Goal: Transaction & Acquisition: Purchase product/service

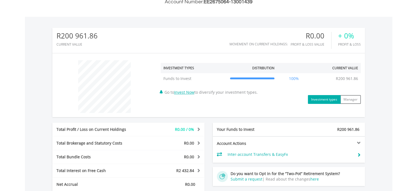
scroll to position [155, 0]
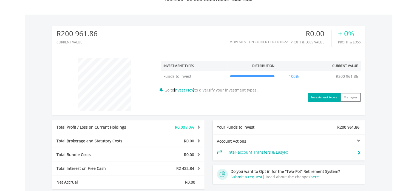
click at [193, 91] on link "Invest Now" at bounding box center [184, 89] width 20 height 5
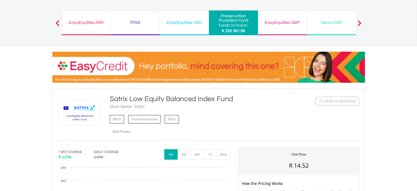
scroll to position [32, 0]
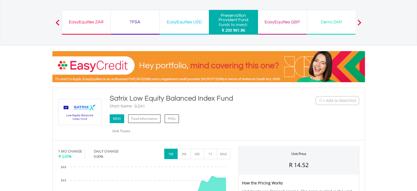
click at [118, 116] on link "MDD" at bounding box center [117, 118] width 15 height 9
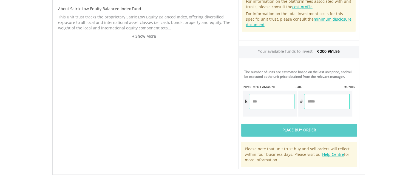
scroll to position [278, 0]
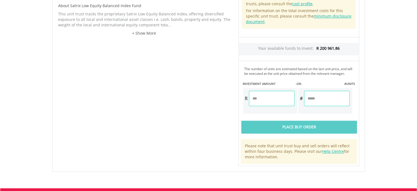
click at [274, 96] on input "number" at bounding box center [272, 97] width 46 height 15
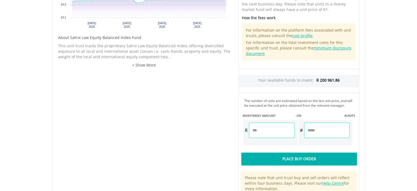
scroll to position [248, 0]
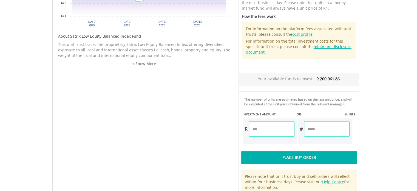
type input "*********"
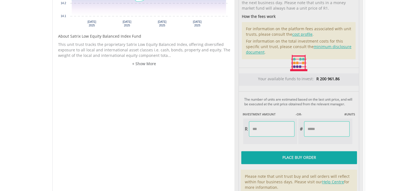
click at [312, 157] on div "Unit Price R 14.52 How the Pricing Works Unit trusts use forward pricing. The p…" at bounding box center [298, 63] width 129 height 266
type input "**********"
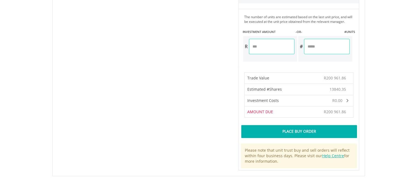
scroll to position [330, 0]
click at [307, 127] on div "Place Buy Order" at bounding box center [298, 131] width 115 height 13
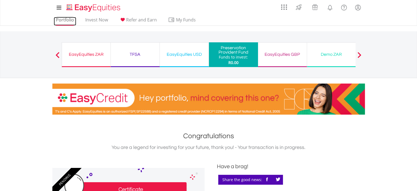
click at [62, 19] on link "Portfolio" at bounding box center [65, 21] width 22 height 8
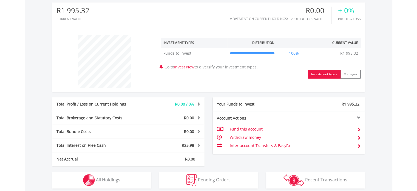
scroll to position [178, 0]
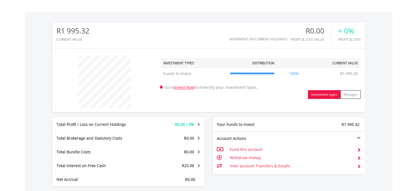
scroll to position [158, 0]
click at [185, 88] on link "Invest Now" at bounding box center [184, 86] width 20 height 5
